Goal: Task Accomplishment & Management: Manage account settings

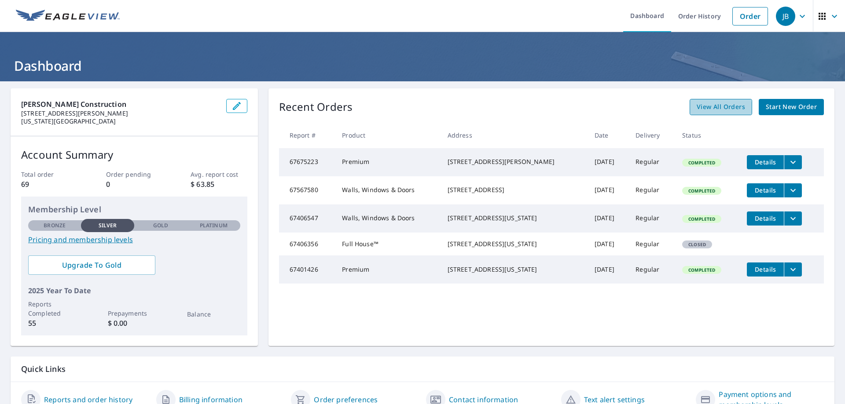
click at [702, 109] on span "View All Orders" at bounding box center [720, 107] width 48 height 11
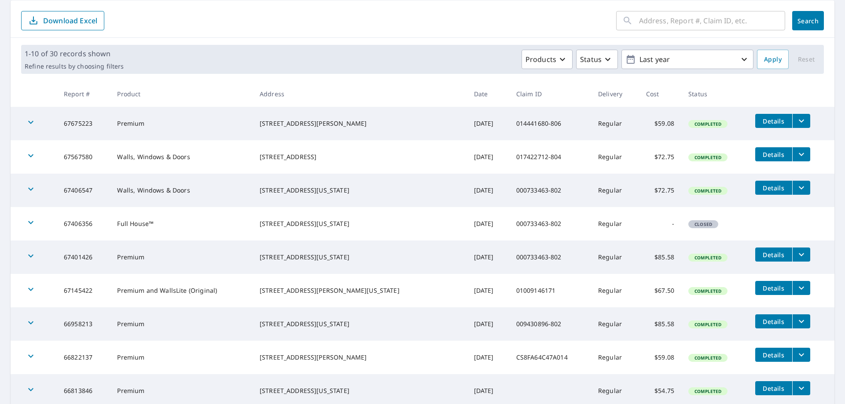
scroll to position [132, 0]
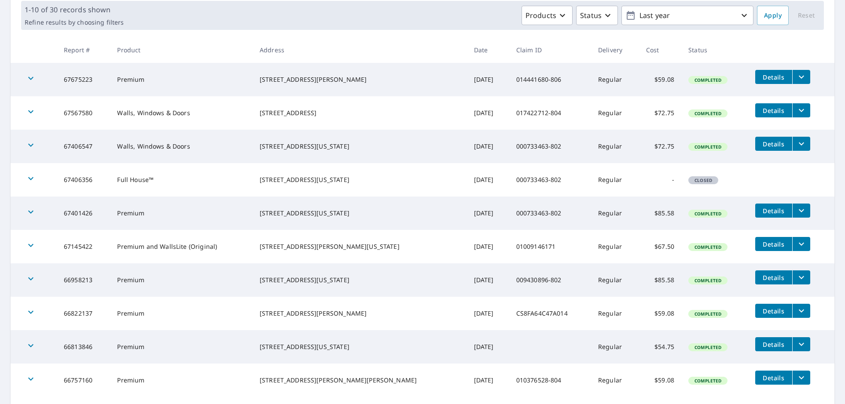
click at [29, 246] on icon "button" at bounding box center [31, 245] width 11 height 11
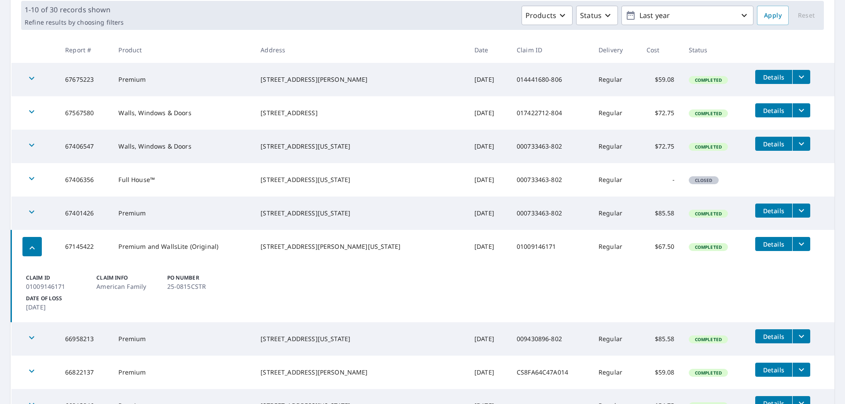
click at [796, 243] on icon "filesDropdownBtn-67145422" at bounding box center [801, 244] width 11 height 11
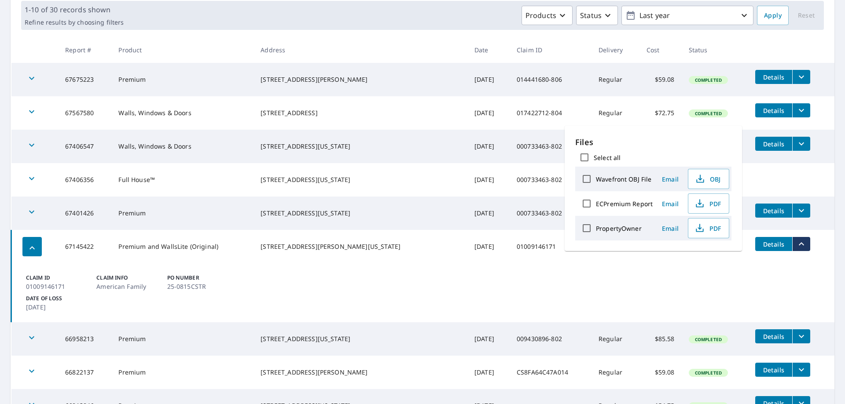
click at [668, 224] on span "Email" at bounding box center [669, 228] width 21 height 8
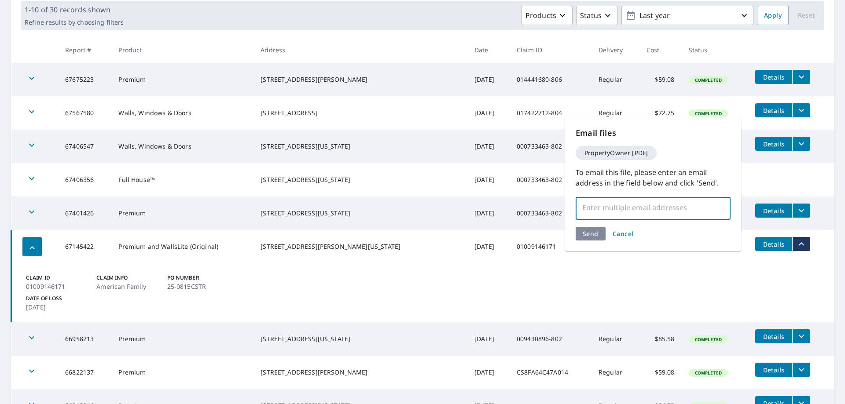
click at [637, 213] on input "text" at bounding box center [646, 207] width 134 height 17
type input "[EMAIL_ADDRESS][DOMAIN_NAME]"
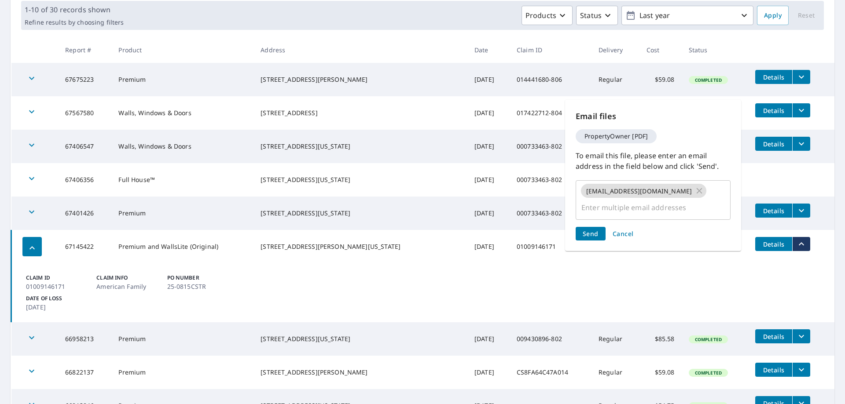
click at [586, 234] on div "Send Cancel" at bounding box center [652, 234] width 155 height 14
click at [588, 232] on span "Send" at bounding box center [590, 234] width 16 height 8
